Goal: Entertainment & Leisure: Consume media (video, audio)

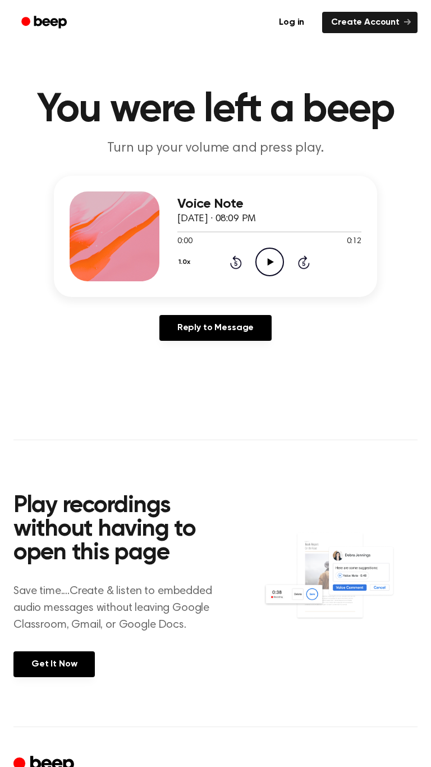
click at [275, 254] on icon "Play Audio" at bounding box center [269, 262] width 29 height 29
click at [264, 264] on icon "Pause Audio" at bounding box center [269, 262] width 29 height 29
click at [268, 264] on icon at bounding box center [270, 261] width 6 height 7
click at [292, 284] on div "Voice Note [DATE] · 08:09 PM 0:12 0:12 Your browser does not support the [objec…" at bounding box center [215, 236] width 323 height 121
click at [266, 273] on icon "Play Audio" at bounding box center [269, 262] width 29 height 29
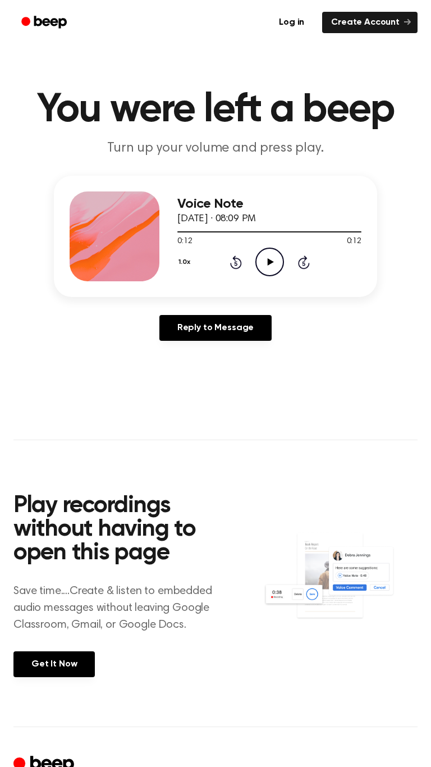
click at [271, 266] on icon "Play Audio" at bounding box center [269, 262] width 29 height 29
click at [274, 264] on icon "Pause Audio" at bounding box center [269, 262] width 29 height 29
click at [271, 265] on icon "Play Audio" at bounding box center [269, 262] width 29 height 29
click at [206, 231] on div at bounding box center [254, 231] width 154 height 1
click at [195, 228] on div at bounding box center [269, 231] width 184 height 9
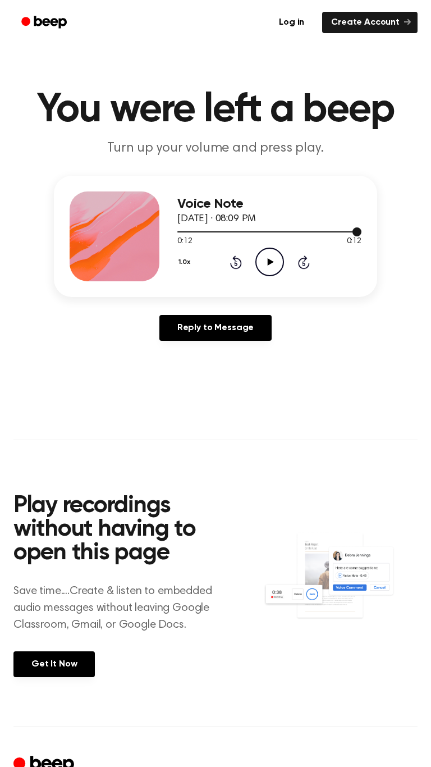
click at [267, 267] on icon "Play Audio" at bounding box center [269, 262] width 29 height 29
click at [187, 262] on button "1.0x" at bounding box center [185, 262] width 17 height 19
click at [205, 309] on div "0.8x" at bounding box center [198, 309] width 43 height 21
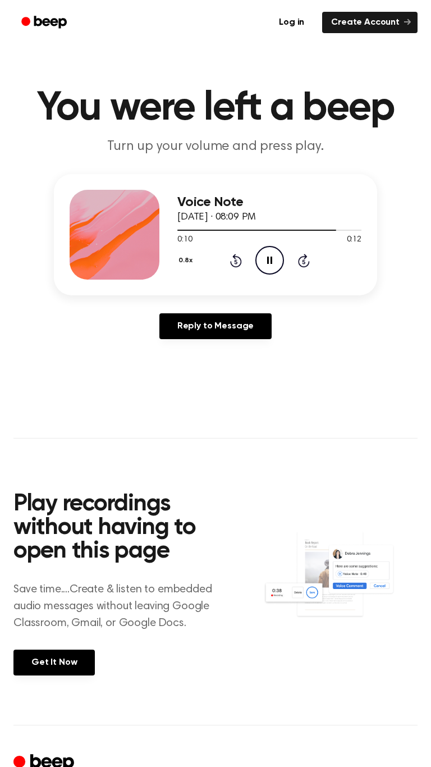
click at [212, 226] on div at bounding box center [269, 229] width 184 height 9
click at [183, 233] on div at bounding box center [269, 229] width 184 height 9
click at [258, 262] on icon "Pause Audio" at bounding box center [269, 260] width 29 height 29
click at [267, 269] on icon "Play Audio" at bounding box center [269, 260] width 29 height 29
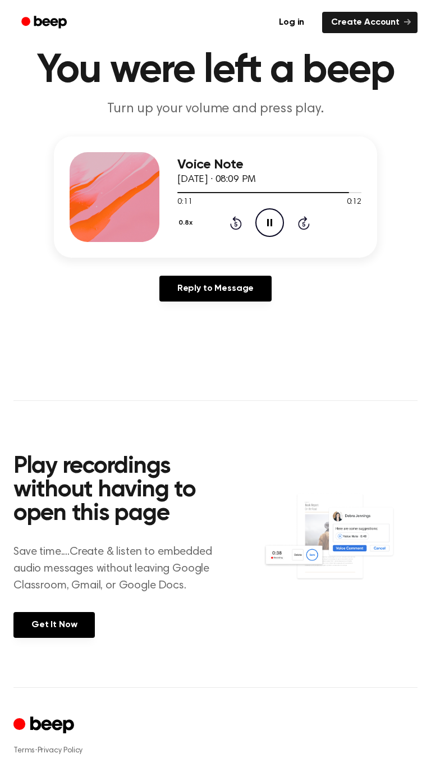
scroll to position [44, 0]
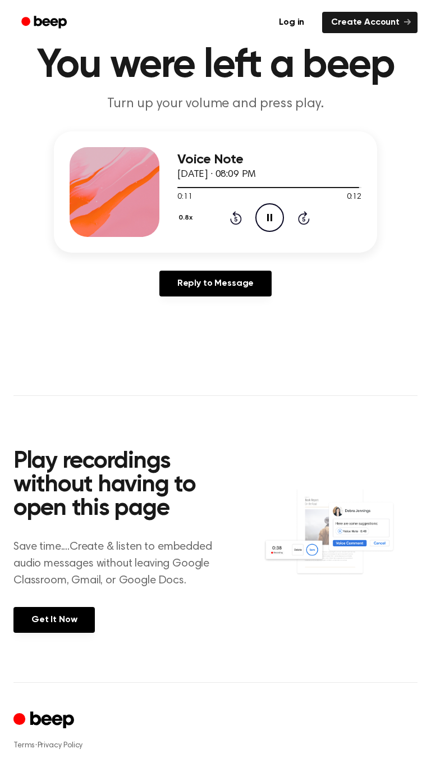
click at [186, 187] on div at bounding box center [268, 187] width 182 height 1
click at [267, 215] on icon "Pause Audio" at bounding box center [269, 217] width 29 height 29
click at [216, 187] on div at bounding box center [260, 187] width 167 height 1
click at [265, 213] on icon "Play Audio" at bounding box center [269, 217] width 29 height 29
click at [213, 186] on div at bounding box center [269, 186] width 184 height 9
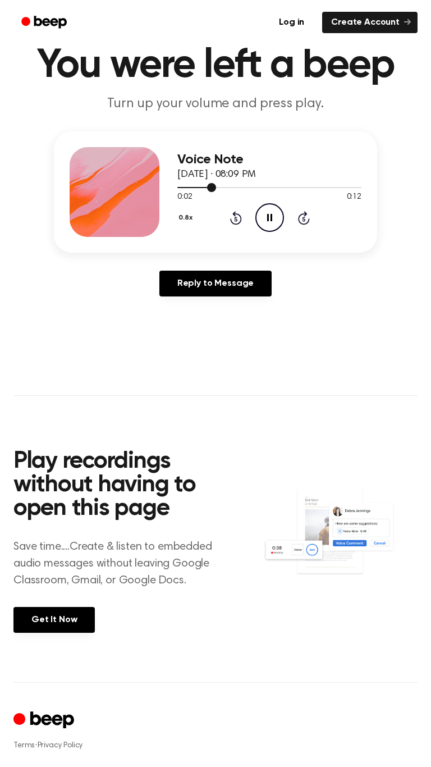
click at [185, 218] on button "0.8x" at bounding box center [186, 217] width 19 height 19
click at [190, 244] on div "Playback Speed" at bounding box center [198, 243] width 43 height 22
click at [193, 247] on div "Playback Speed" at bounding box center [198, 243] width 43 height 22
click at [195, 264] on span "0.8x" at bounding box center [196, 265] width 14 height 12
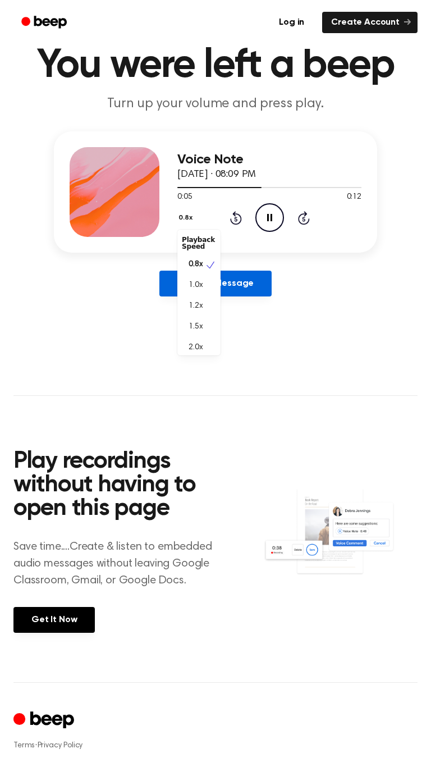
click at [198, 272] on link "Reply to Message" at bounding box center [215, 284] width 112 height 26
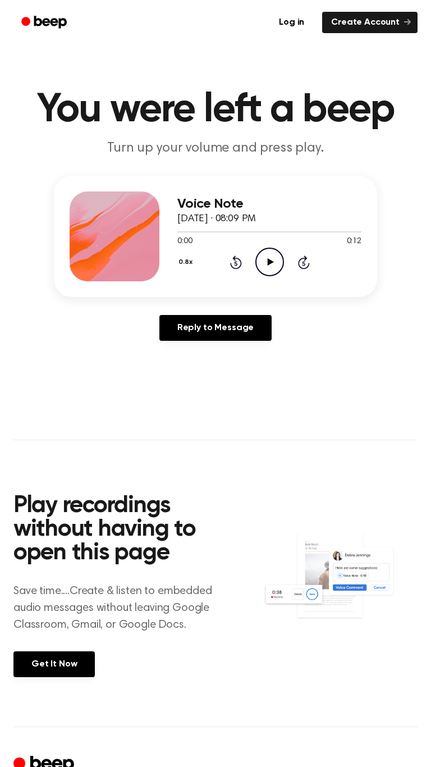
click at [191, 265] on button "0.8x" at bounding box center [186, 262] width 19 height 19
click at [231, 226] on div "Voice Note [DATE] · 08:09 PM" at bounding box center [269, 211] width 184 height 30
click at [271, 262] on icon at bounding box center [270, 261] width 6 height 7
click at [200, 232] on div at bounding box center [269, 231] width 184 height 1
click at [261, 261] on icon "Play Audio" at bounding box center [269, 262] width 29 height 29
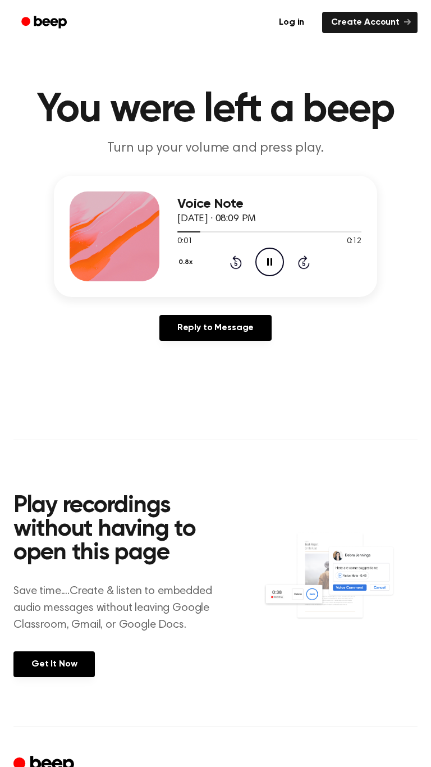
click at [268, 259] on icon at bounding box center [269, 261] width 5 height 7
click at [275, 258] on icon "Play Audio" at bounding box center [269, 262] width 29 height 29
click at [272, 265] on icon "Play Audio" at bounding box center [269, 262] width 29 height 29
click at [307, 232] on div at bounding box center [269, 231] width 184 height 1
click at [270, 266] on icon "Play Audio" at bounding box center [269, 262] width 29 height 29
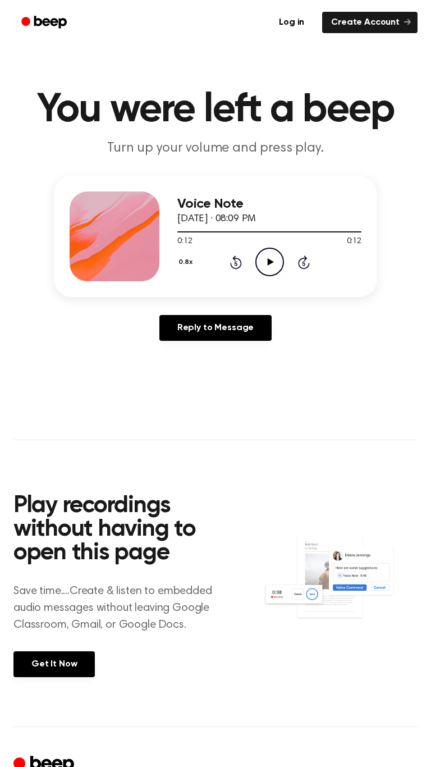
click at [244, 231] on div at bounding box center [269, 231] width 184 height 9
click at [276, 257] on icon "Play Audio" at bounding box center [269, 262] width 29 height 29
click at [291, 236] on div at bounding box center [269, 231] width 184 height 9
click at [269, 260] on icon at bounding box center [270, 261] width 6 height 7
click at [275, 271] on icon "Play Audio" at bounding box center [269, 262] width 29 height 29
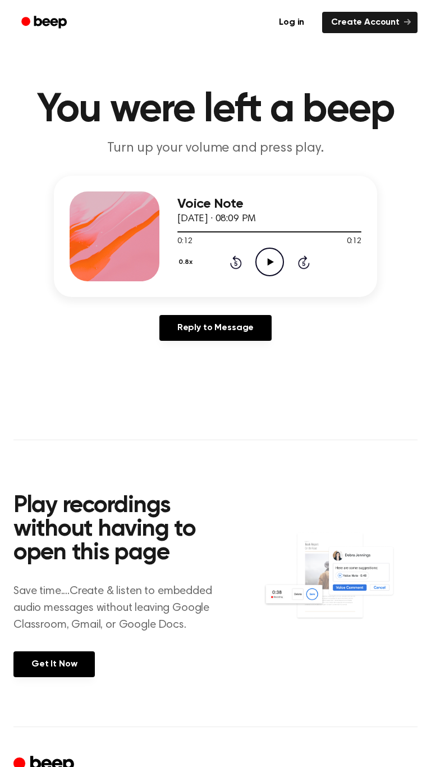
click at [269, 245] on div "0:12 0:12" at bounding box center [269, 242] width 184 height 12
